Goal: Task Accomplishment & Management: Use online tool/utility

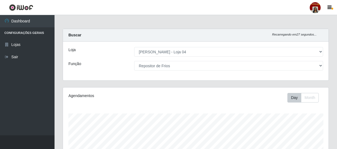
select select "251"
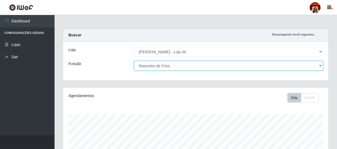
click at [169, 64] on select "[Selecione...] ASG ASG + ASG ++ Auxiliar de Depósito Auxiliar de Depósito + Aux…" at bounding box center [228, 66] width 189 height 10
select select "22"
click at [134, 61] on select "[Selecione...] ASG ASG + ASG ++ Auxiliar de Depósito Auxiliar de Depósito + Aux…" at bounding box center [228, 66] width 189 height 10
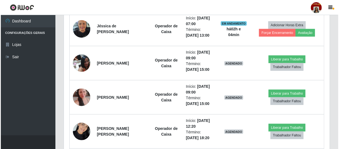
scroll to position [223, 0]
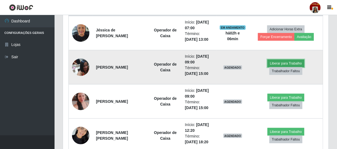
click at [276, 62] on button "Liberar para Trabalho" at bounding box center [285, 63] width 37 height 8
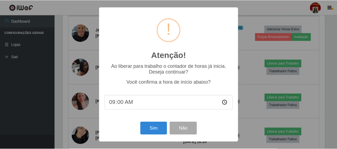
scroll to position [113, 263]
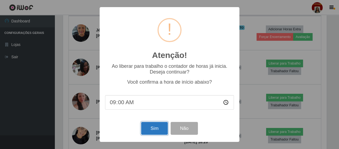
click at [159, 128] on button "Sim" at bounding box center [154, 128] width 26 height 13
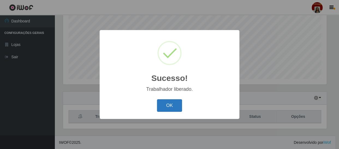
click at [173, 105] on button "OK" at bounding box center [169, 105] width 25 height 13
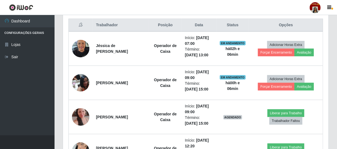
scroll to position [215, 0]
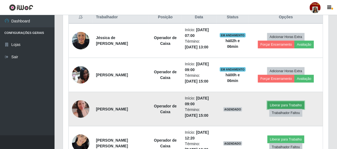
click at [273, 104] on button "Liberar para Trabalho" at bounding box center [285, 105] width 37 height 8
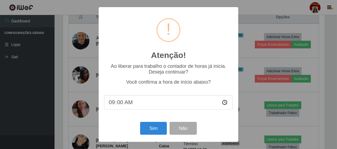
scroll to position [113, 263]
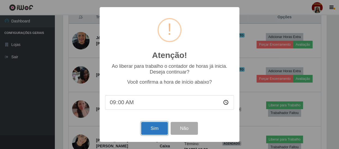
click at [159, 128] on button "Sim" at bounding box center [154, 128] width 26 height 13
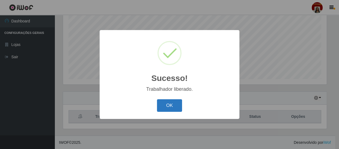
click at [179, 104] on button "OK" at bounding box center [169, 105] width 25 height 13
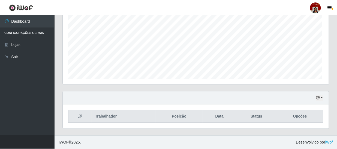
scroll to position [113, 266]
